Goal: Navigation & Orientation: Find specific page/section

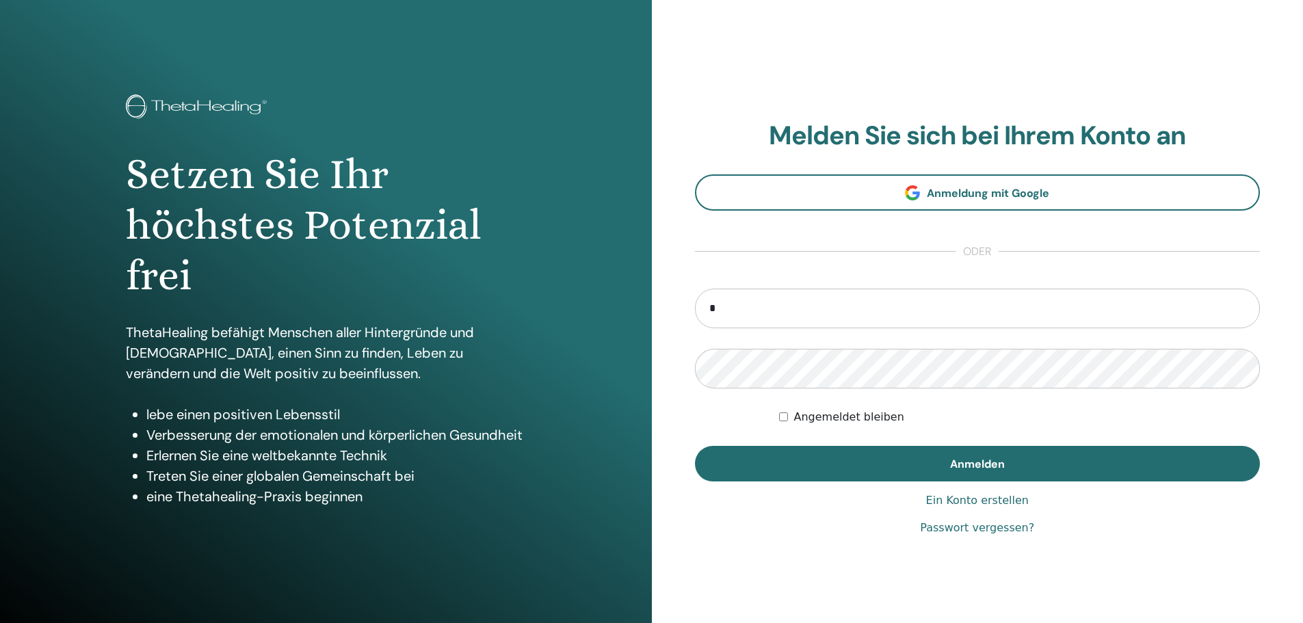
type input "**********"
click at [695, 446] on button "Anmelden" at bounding box center [978, 464] width 566 height 36
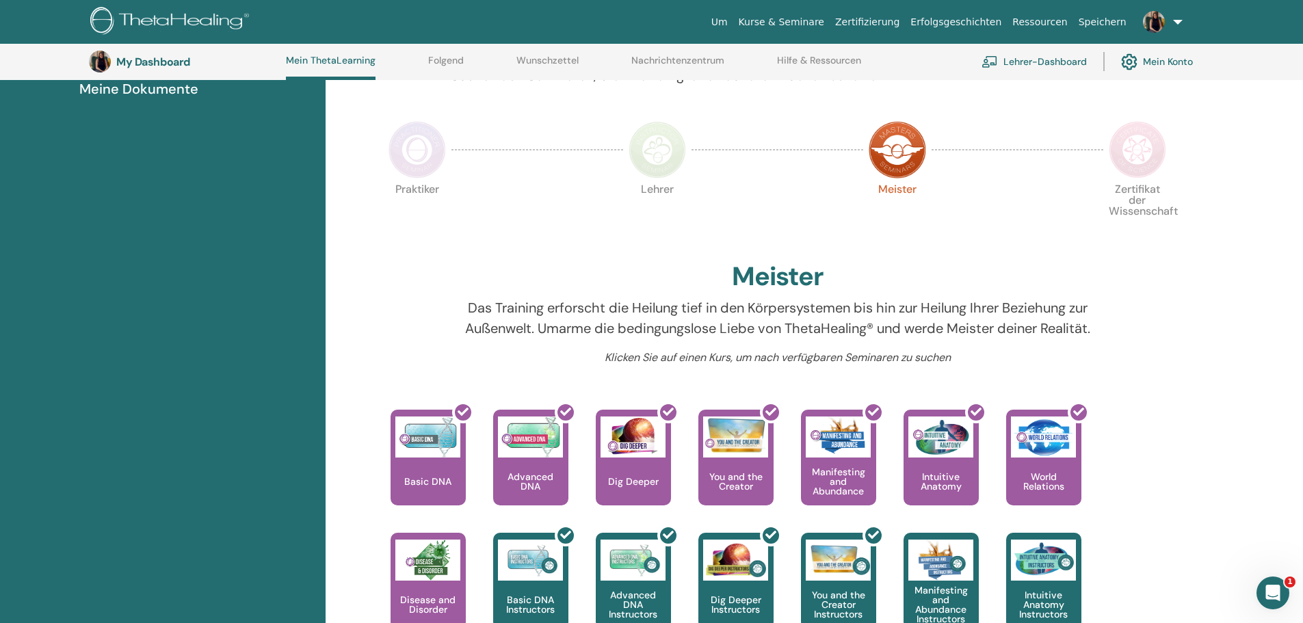
scroll to position [241, 0]
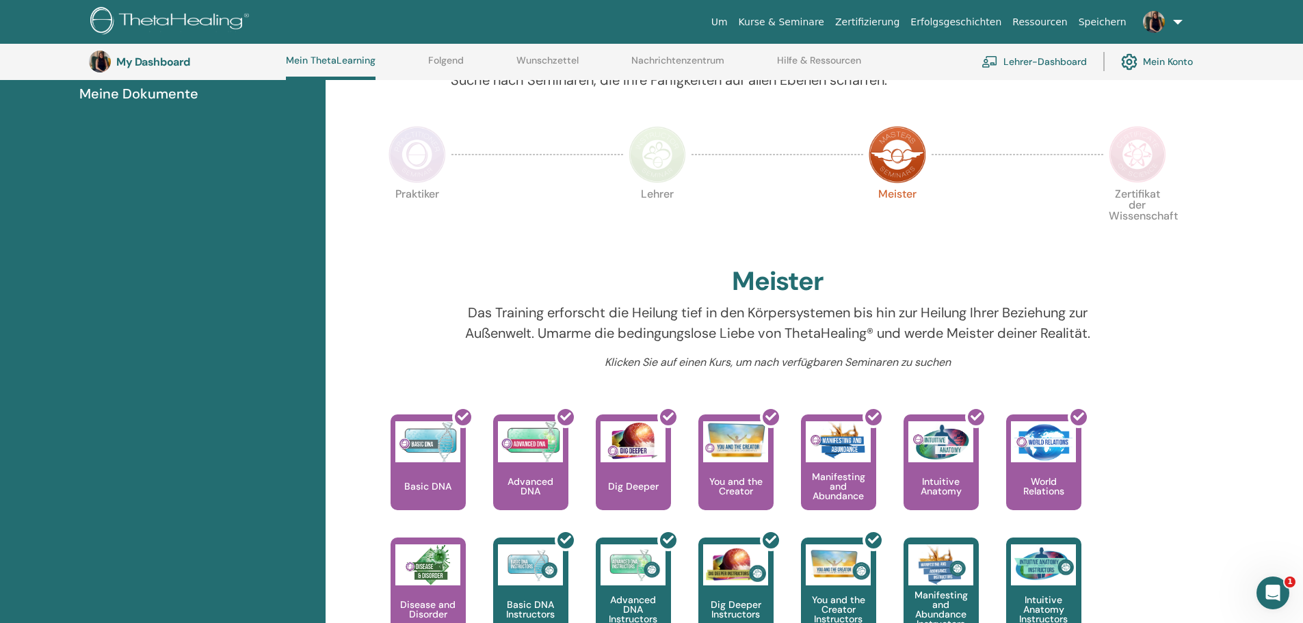
click at [1140, 144] on img at bounding box center [1137, 154] width 57 height 57
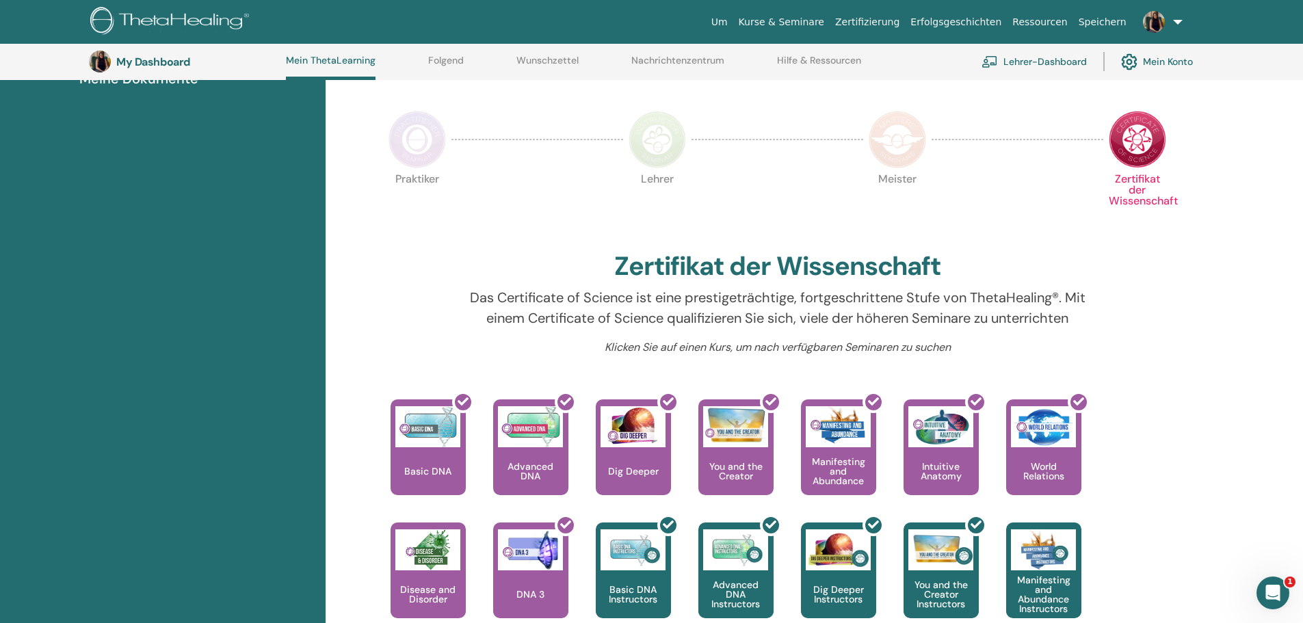
scroll to position [173, 0]
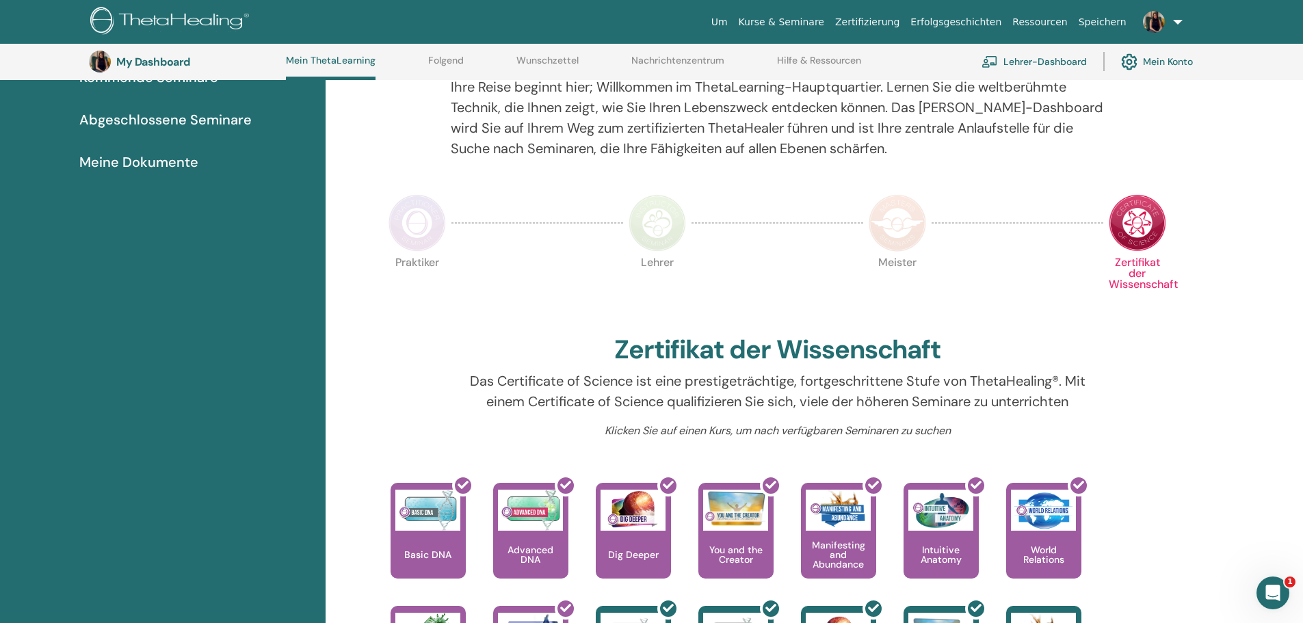
click at [883, 223] on img at bounding box center [897, 222] width 57 height 57
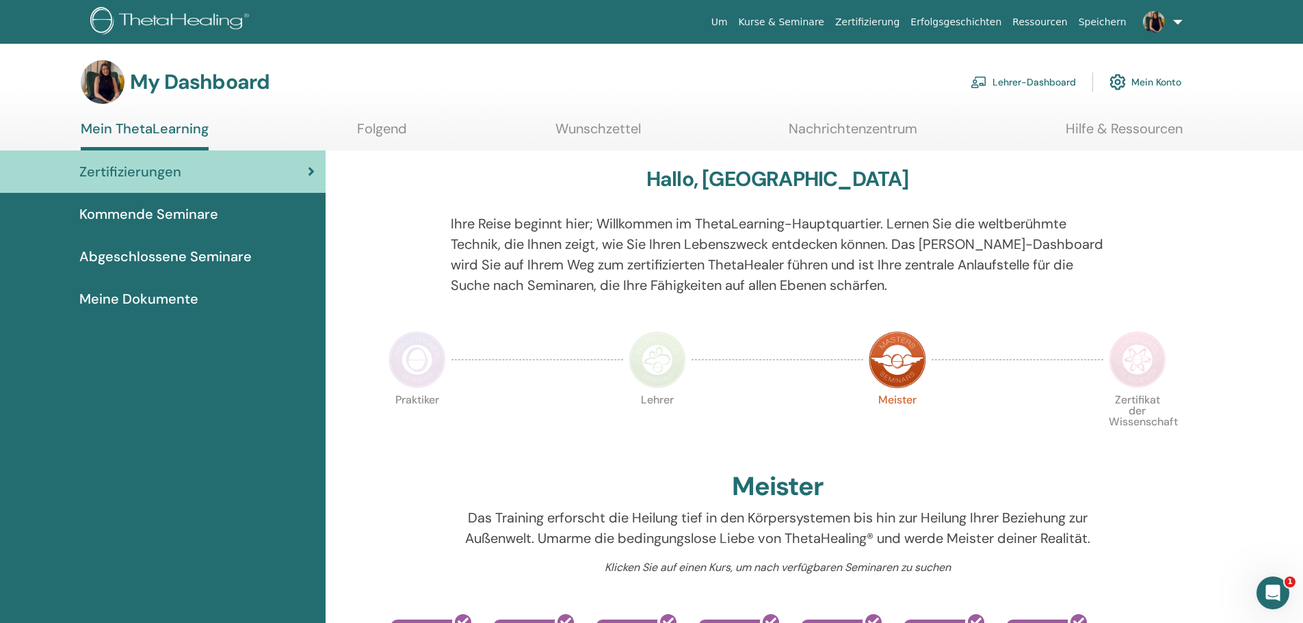
click at [200, 217] on span "Kommende Seminare" at bounding box center [148, 214] width 139 height 21
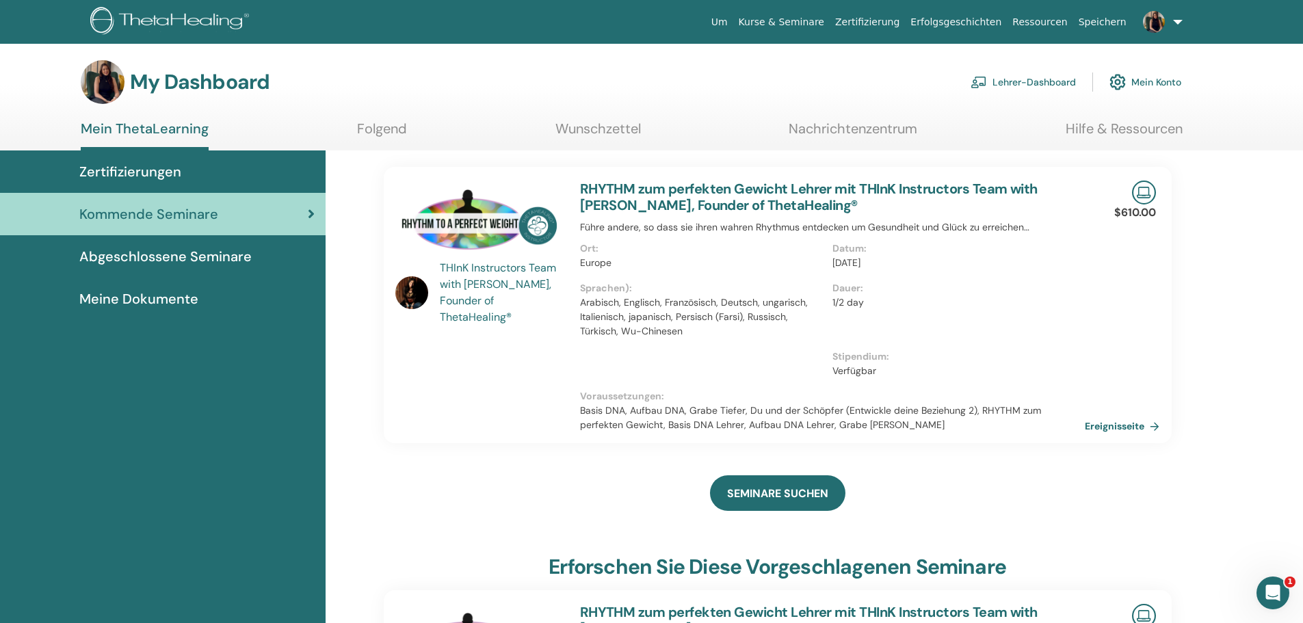
click at [195, 249] on span "Abgeschlossene Seminare" at bounding box center [165, 256] width 172 height 21
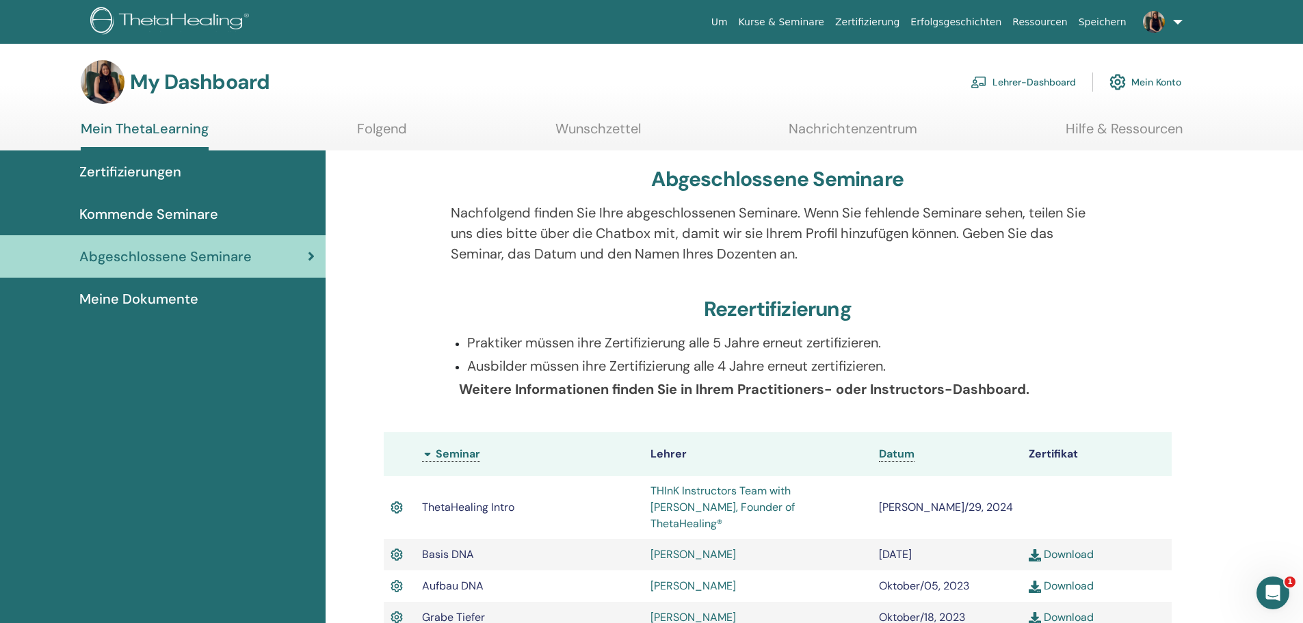
click at [160, 296] on span "Meine Dokumente" at bounding box center [138, 299] width 119 height 21
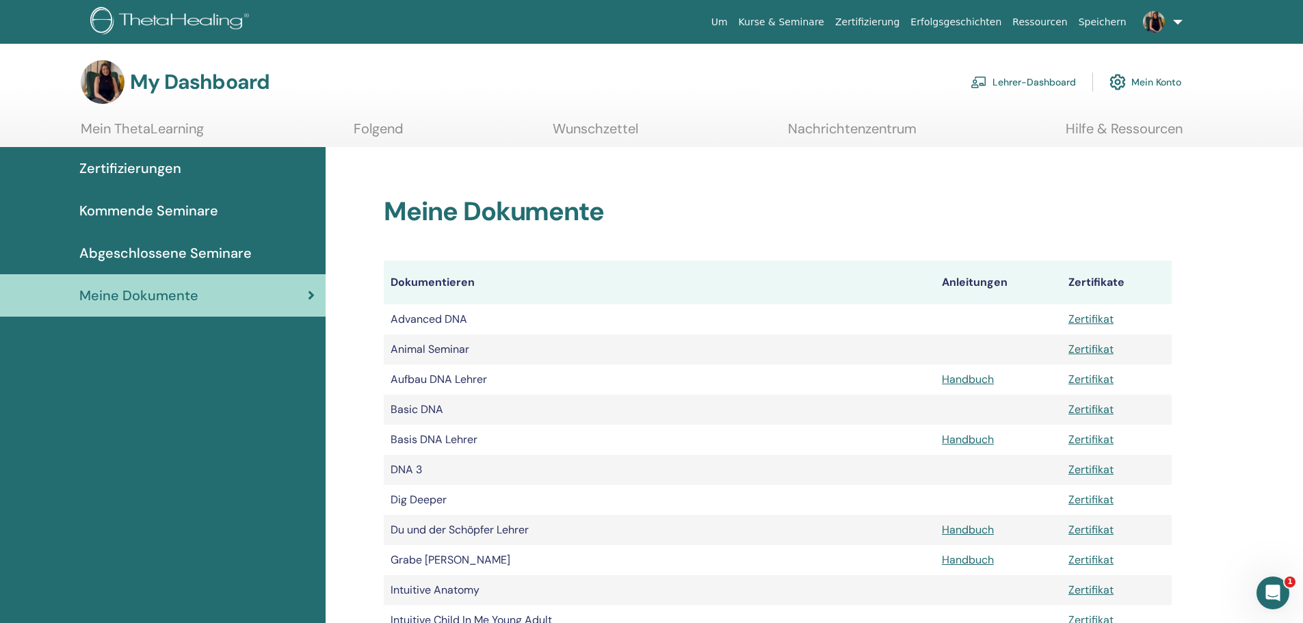
click at [181, 133] on link "Mein ThetaLearning" at bounding box center [142, 133] width 123 height 27
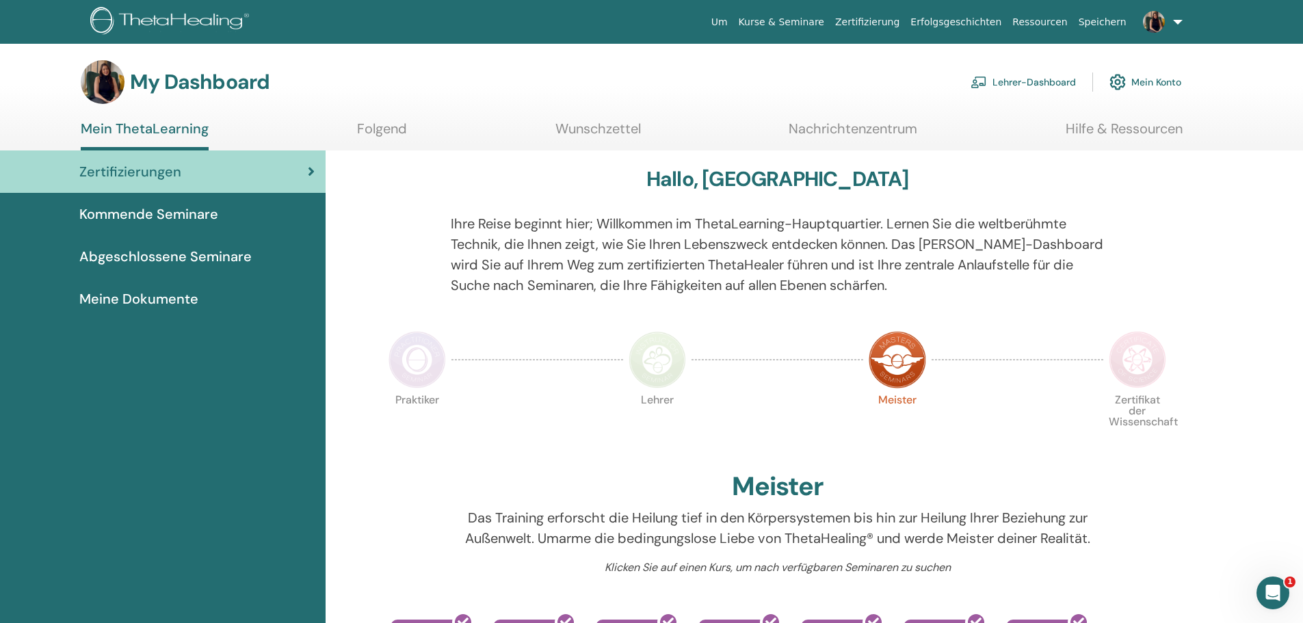
click at [1009, 77] on link "Lehrer-Dashboard" at bounding box center [1023, 82] width 105 height 30
